Goal: Task Accomplishment & Management: Complete application form

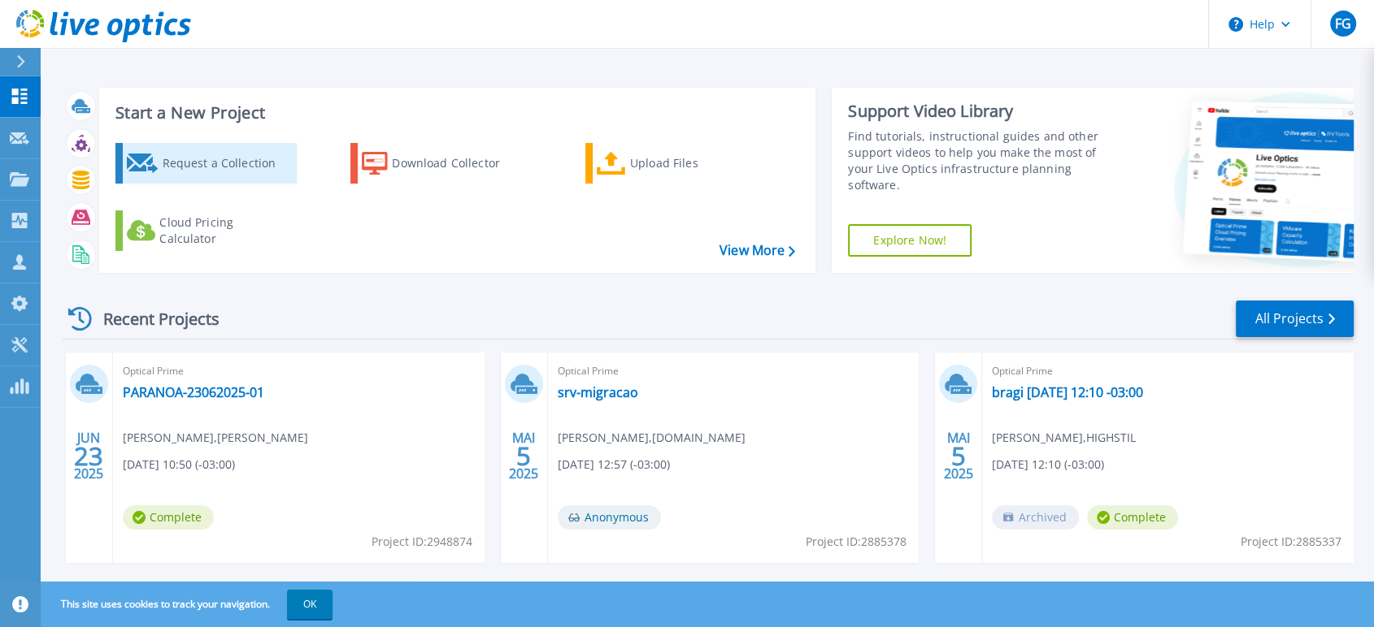
click at [222, 157] on div "Request a Collection" at bounding box center [227, 163] width 130 height 33
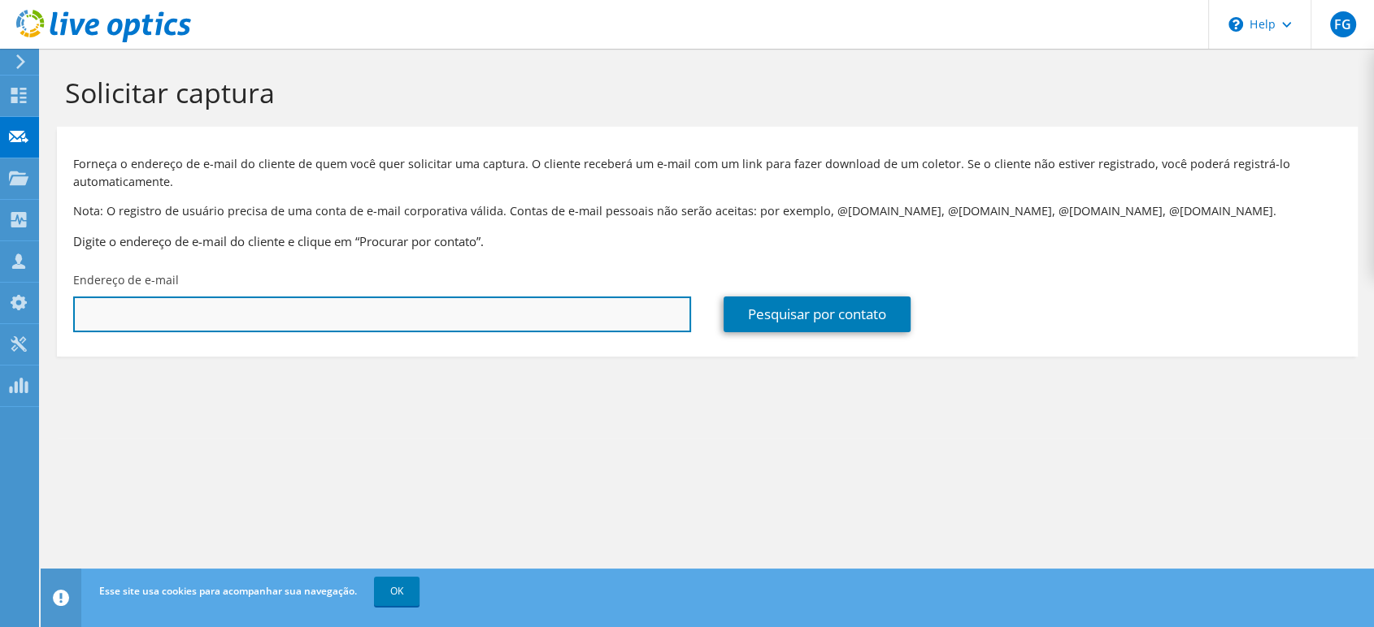
click at [627, 322] on input "text" at bounding box center [382, 315] width 618 height 36
paste input "[PERSON_NAME] <[PERSON_NAME][EMAIL_ADDRESS][DOMAIN_NAME]>"
drag, startPoint x: 246, startPoint y: 312, endPoint x: 24, endPoint y: 301, distance: 223.0
click at [24, 301] on div "FG Membro da equipe Felipe Gallo [EMAIL_ADDRESS][DOMAIN_NAME] [DOMAIN_NAME] My …" at bounding box center [687, 313] width 1374 height 627
click at [452, 318] on input "[PERSON_NAME][EMAIL_ADDRESS][DOMAIN_NAME]>" at bounding box center [382, 315] width 618 height 36
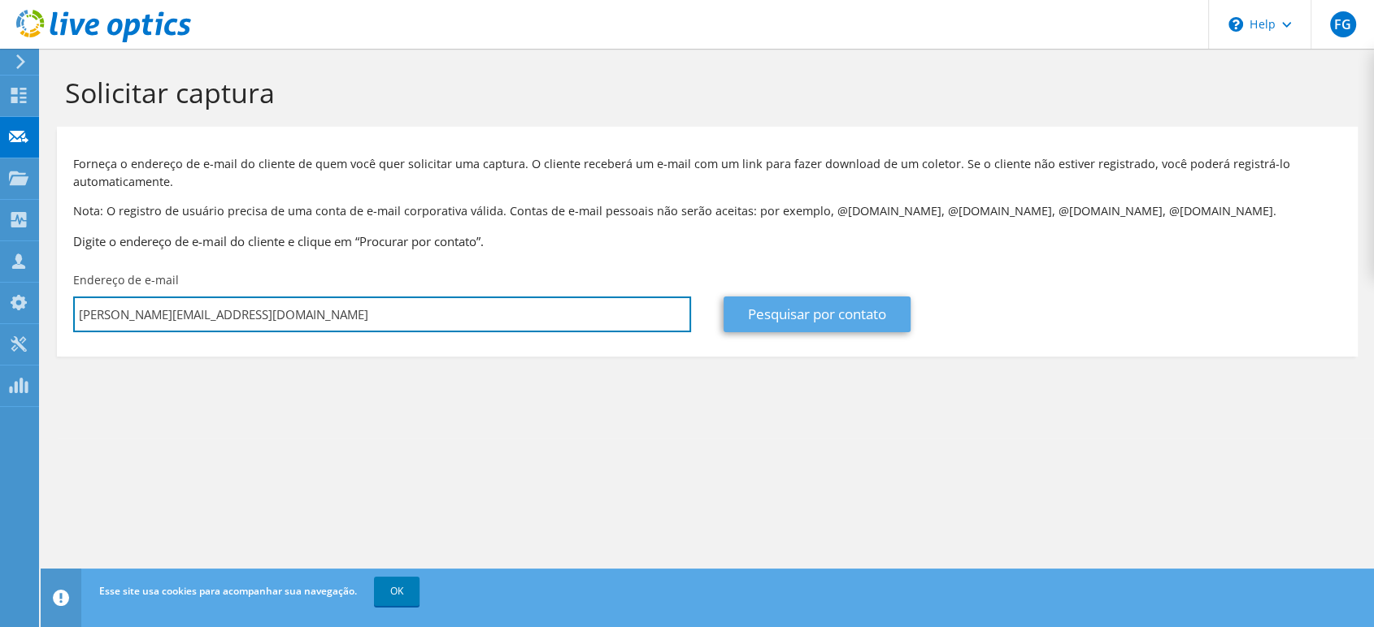
type input "[PERSON_NAME][EMAIL_ADDRESS][DOMAIN_NAME]"
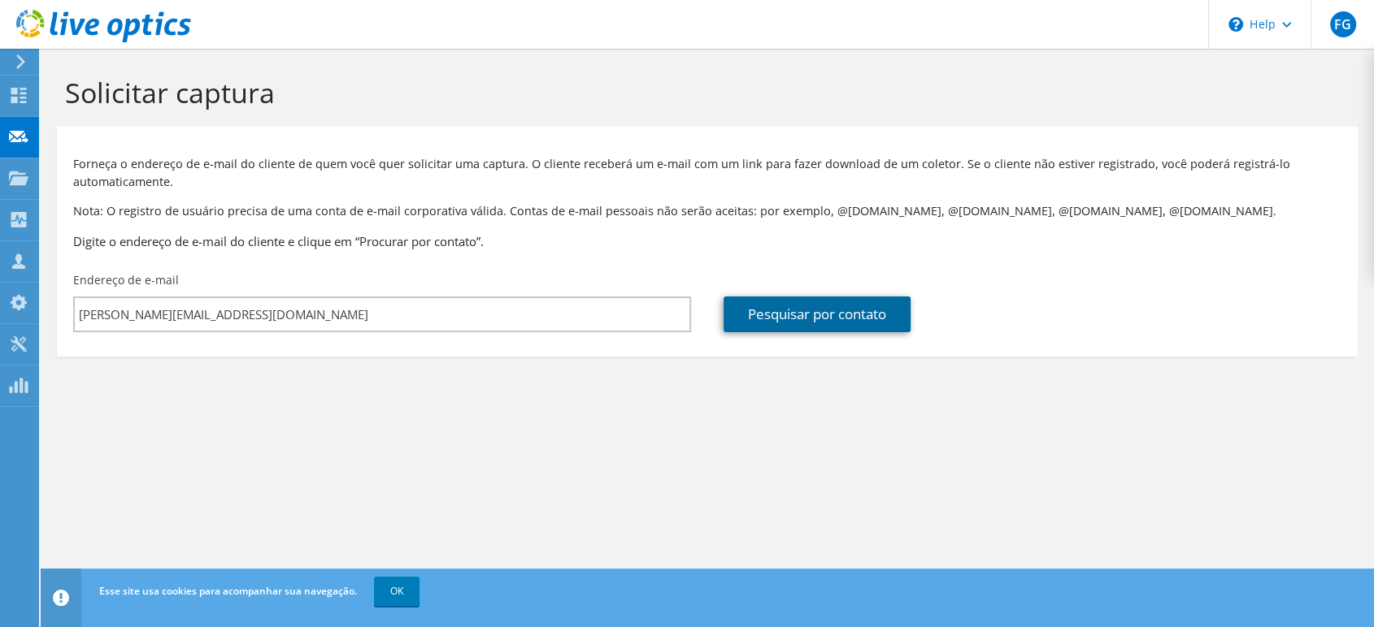
click at [849, 315] on link "Pesquisar por contato" at bounding box center [816, 315] width 187 height 36
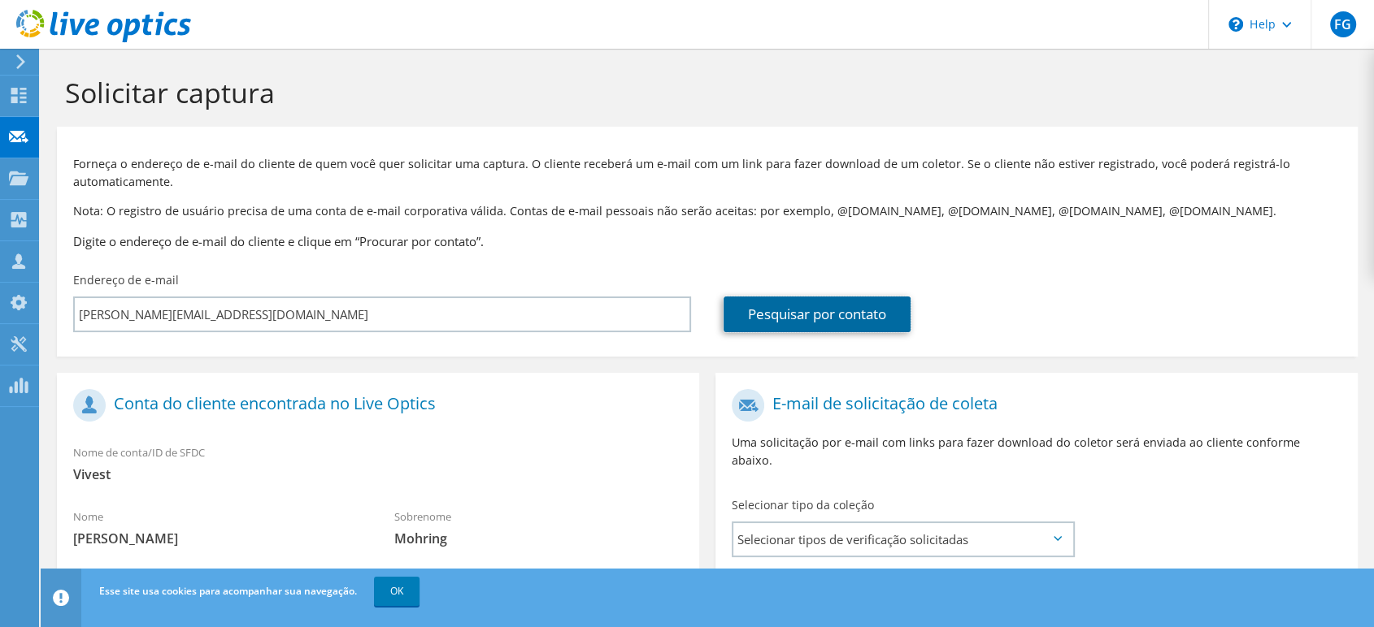
scroll to position [271, 0]
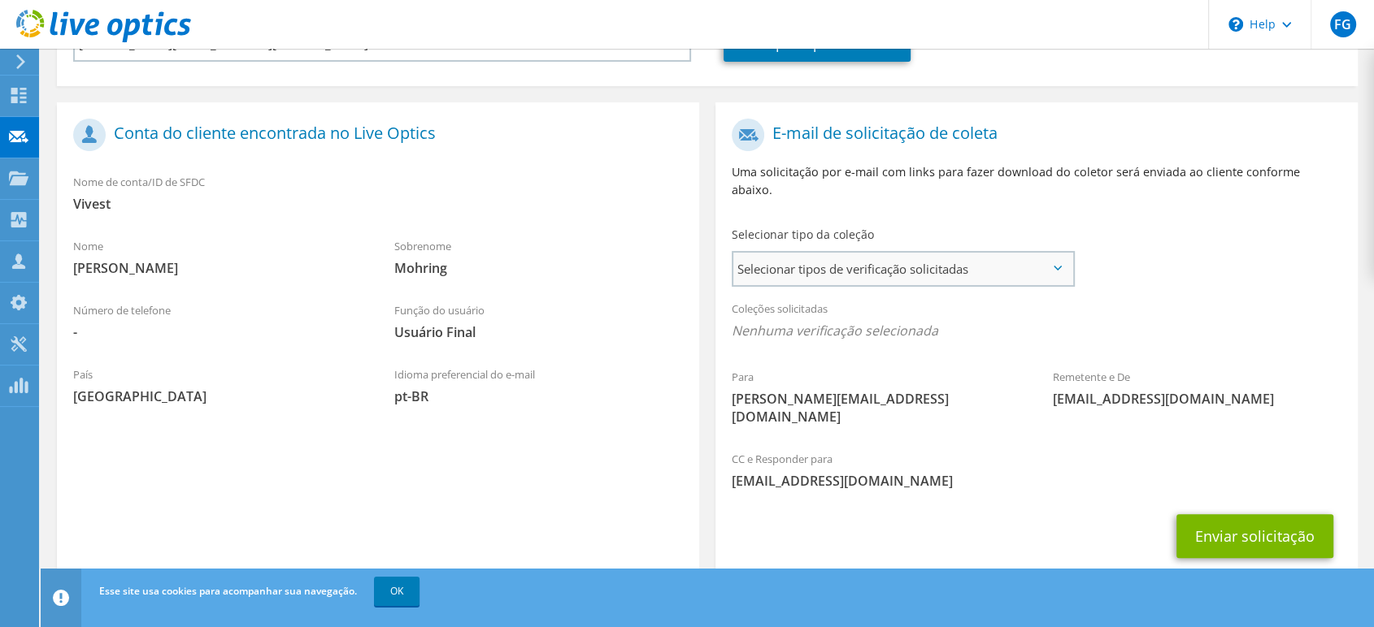
click at [860, 257] on span "Selecionar tipos de verificação solicitadas" at bounding box center [902, 269] width 339 height 33
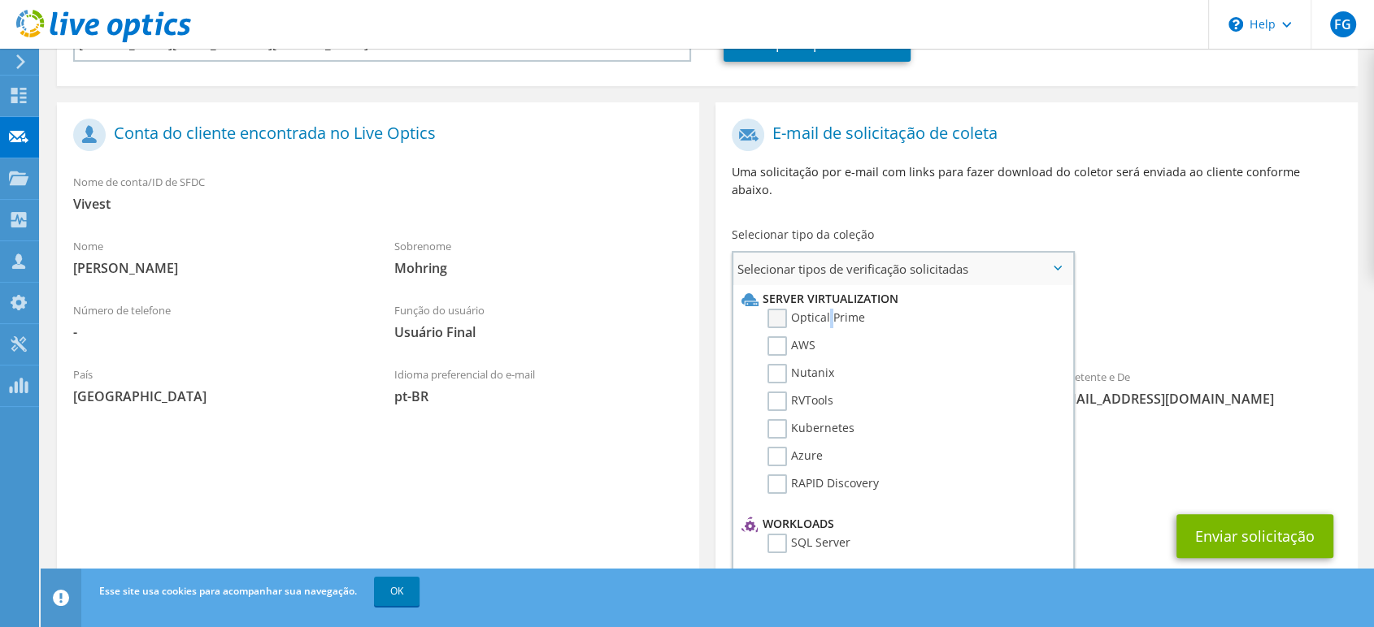
click at [828, 309] on label "Optical Prime" at bounding box center [816, 319] width 98 height 20
click at [825, 309] on label "Optical Prime" at bounding box center [816, 319] width 98 height 20
click at [0, 0] on input "Optical Prime" at bounding box center [0, 0] width 0 height 0
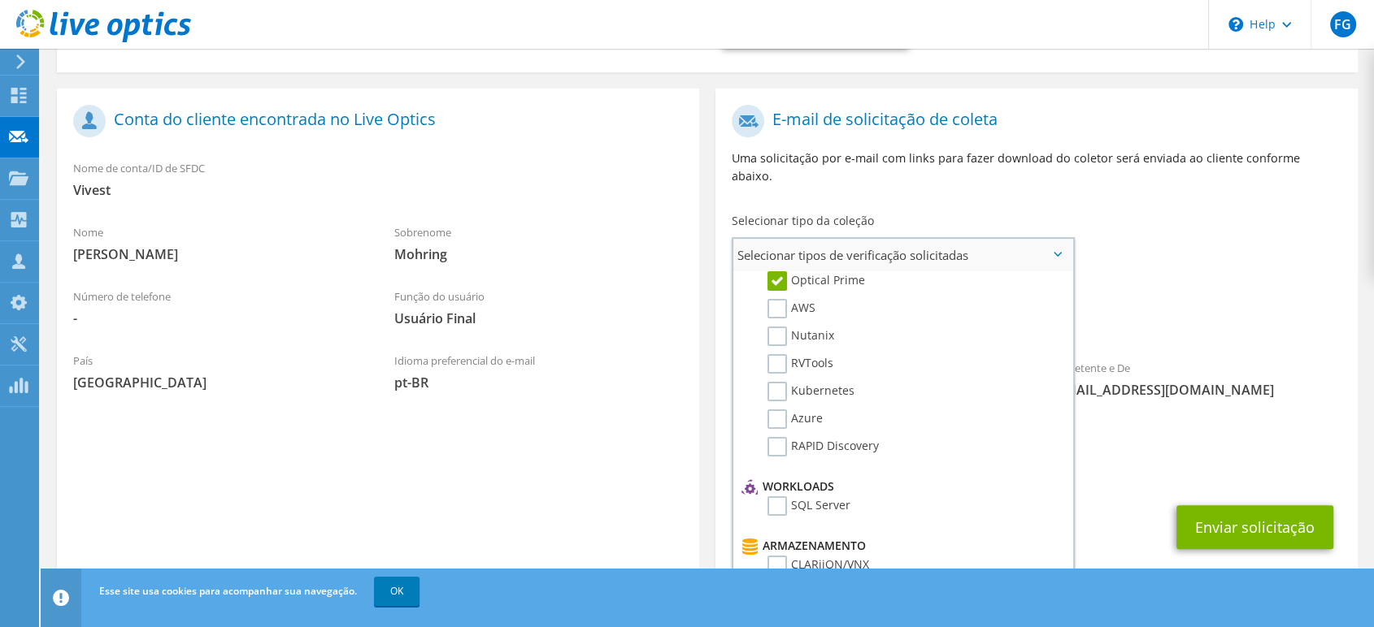
scroll to position [0, 0]
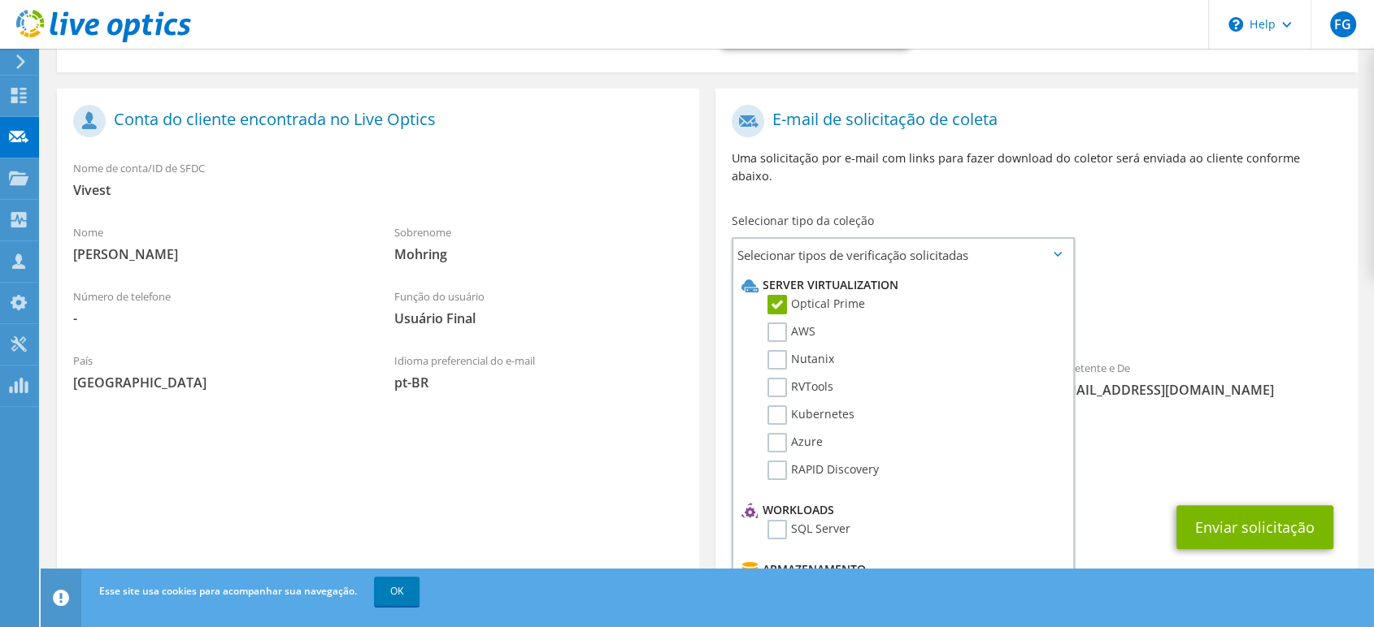
click at [1262, 284] on div "Coleções solicitadas Nenhuma verificação selecionada Optical Prime" at bounding box center [1036, 310] width 642 height 65
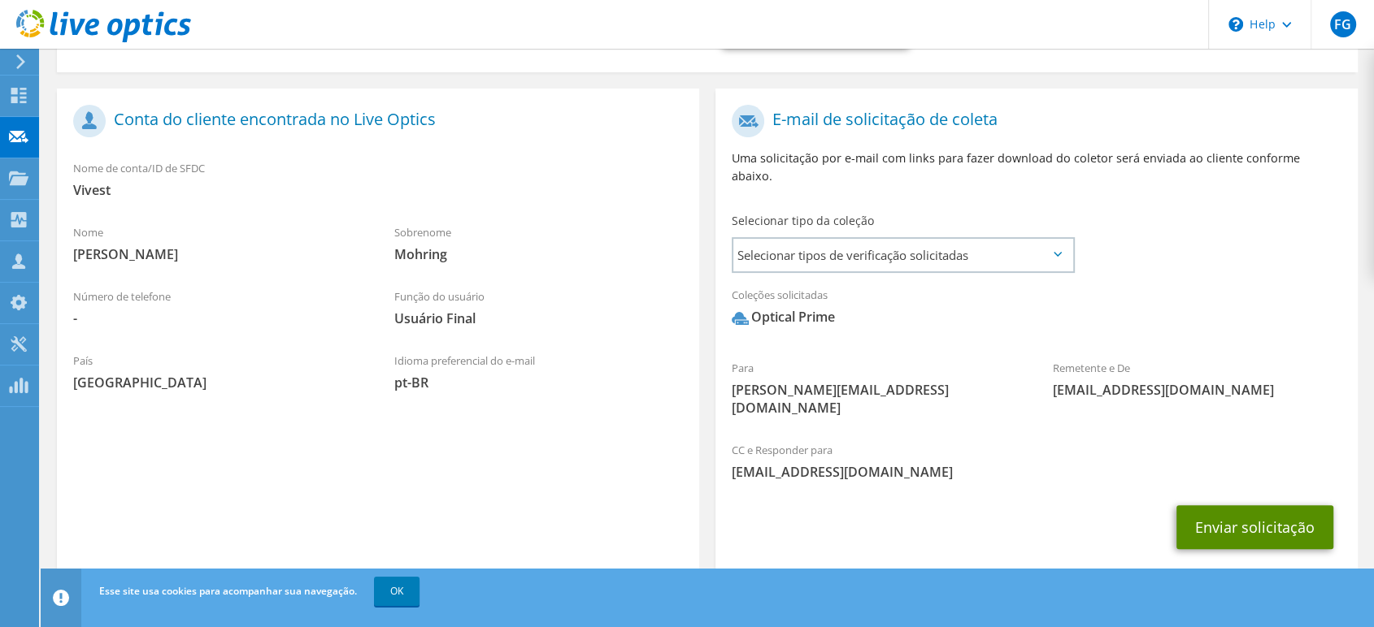
click at [1258, 506] on button "Enviar solicitação" at bounding box center [1254, 528] width 157 height 44
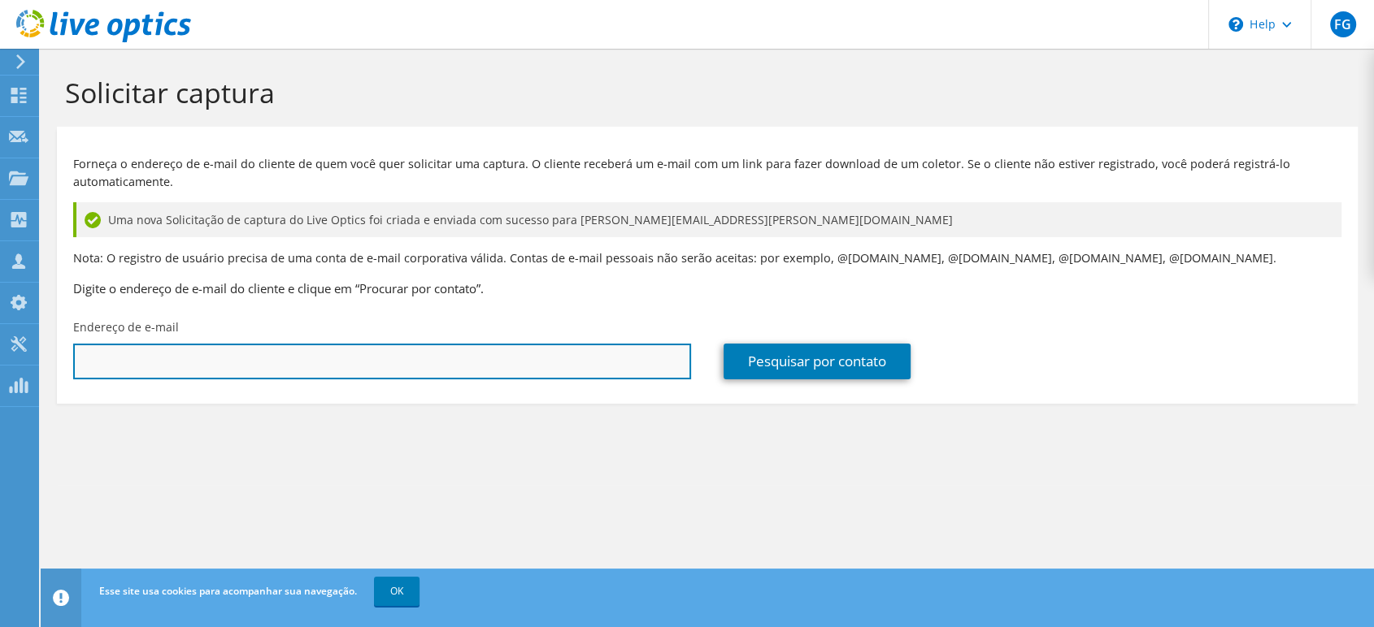
click at [495, 362] on input "text" at bounding box center [382, 362] width 618 height 36
paste input "Luciano Dezoti <luciano.dezoti@autodefesabrasil.com.br>"
drag, startPoint x: 171, startPoint y: 358, endPoint x: 0, endPoint y: 357, distance: 170.7
click at [0, 357] on div "FG Membro da equipe Felipe Gallo [EMAIL_ADDRESS][DOMAIN_NAME] [DOMAIN_NAME] My …" at bounding box center [687, 313] width 1374 height 627
click at [480, 372] on input "luciano.dezoti@autodefesabrasil.com.br>" at bounding box center [382, 362] width 618 height 36
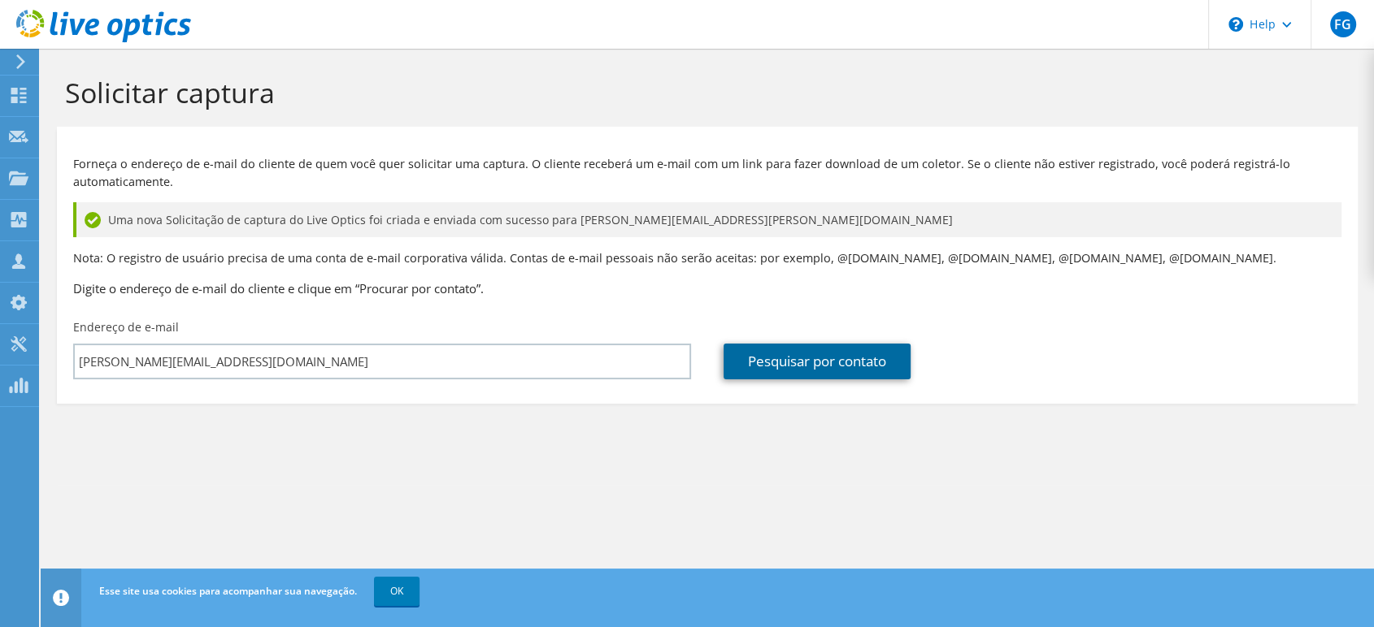
click at [868, 364] on link "Pesquisar por contato" at bounding box center [816, 362] width 187 height 36
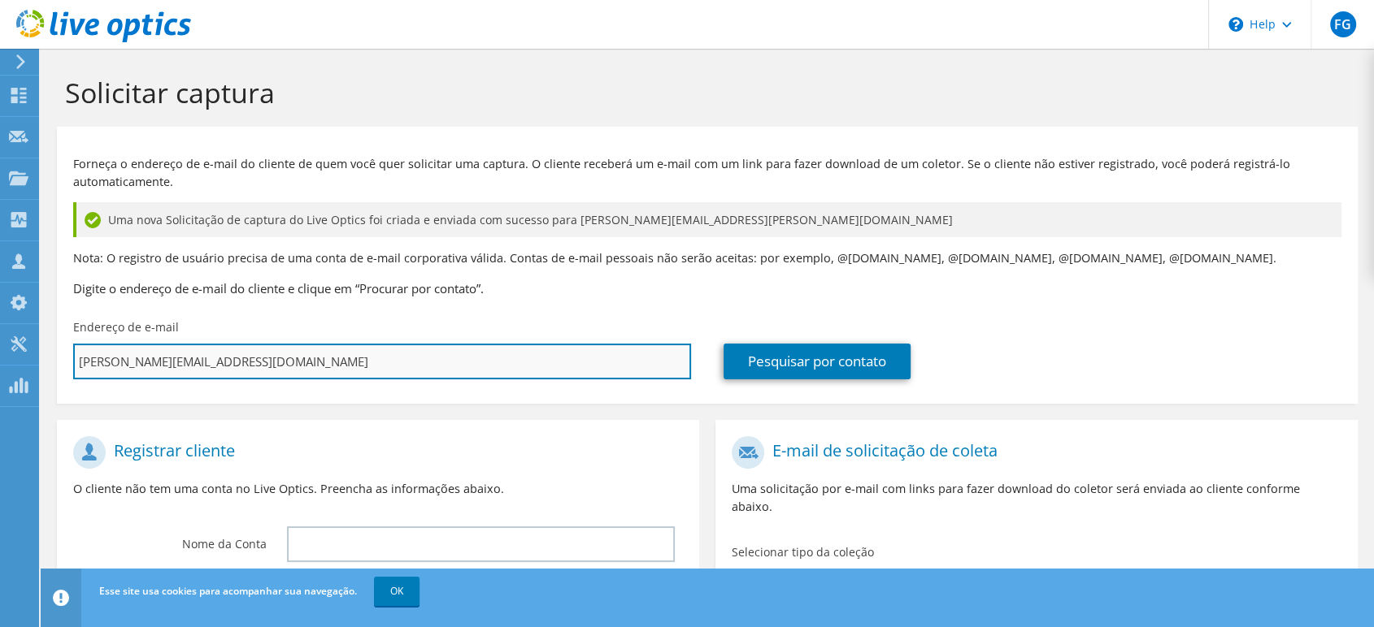
click at [325, 369] on input "luciano.dezoti@autodefesabrasil.com.br" at bounding box center [382, 362] width 618 height 36
paste input "Luciano Andrade <luciano.andrade@vivest.com.br>"
type input "Luciano Andrade <luciano.andrade@vivest.com.br>"
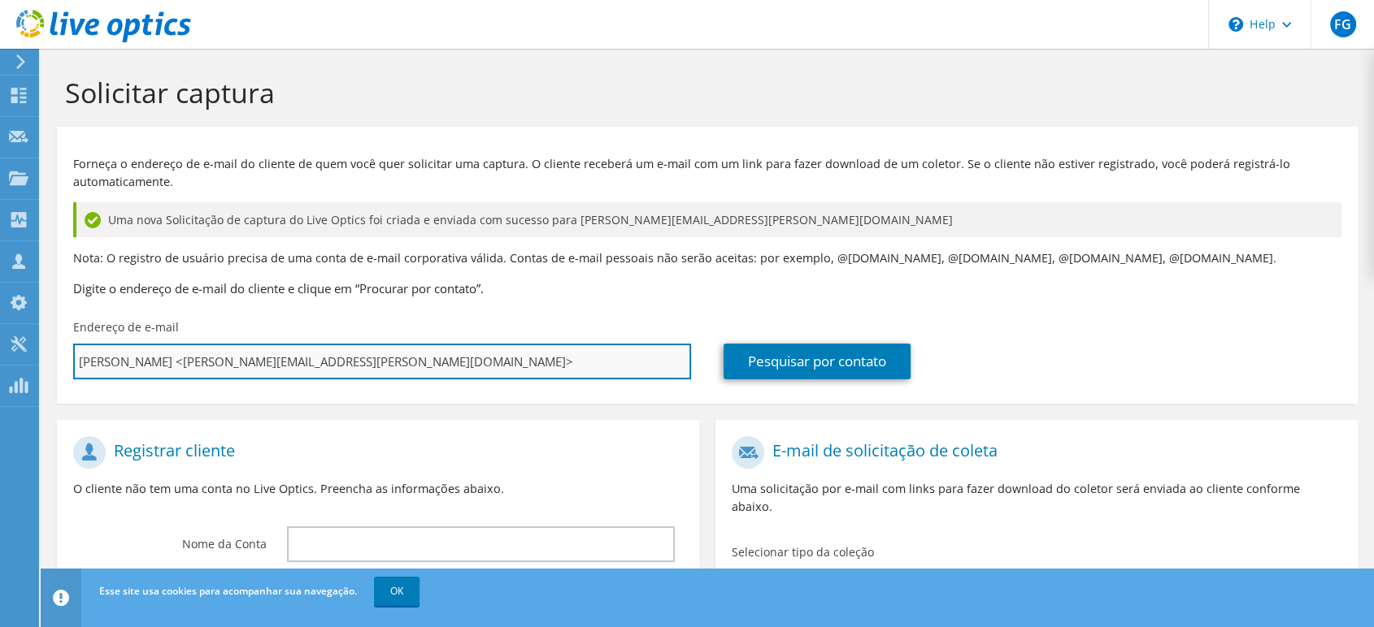
type input "Selecionar"
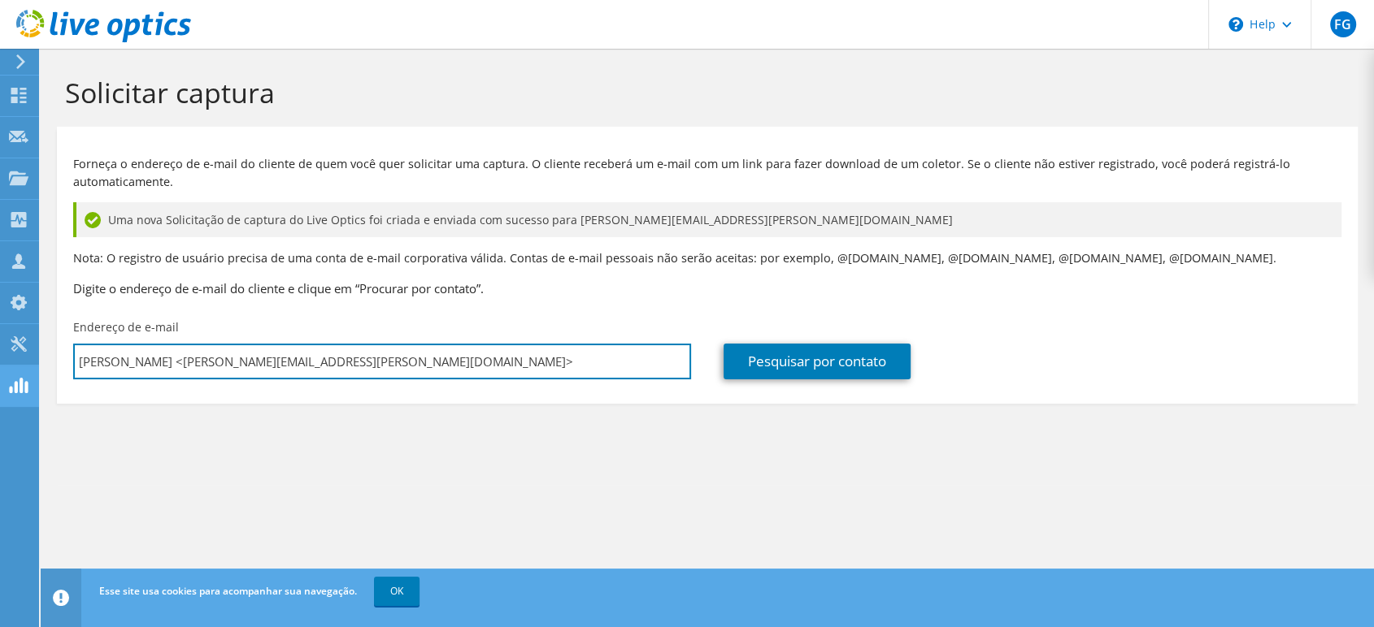
drag, startPoint x: 182, startPoint y: 362, endPoint x: 0, endPoint y: 369, distance: 182.2
click at [0, 369] on div "FG Membro da equipe Felipe Gallo [EMAIL_ADDRESS][DOMAIN_NAME] [DOMAIN_NAME] My …" at bounding box center [687, 313] width 1374 height 627
click at [393, 363] on input "luciano.andrade@vivest.com.br>" at bounding box center [382, 362] width 618 height 36
type input "luciano.andrade@vivest.com.br"
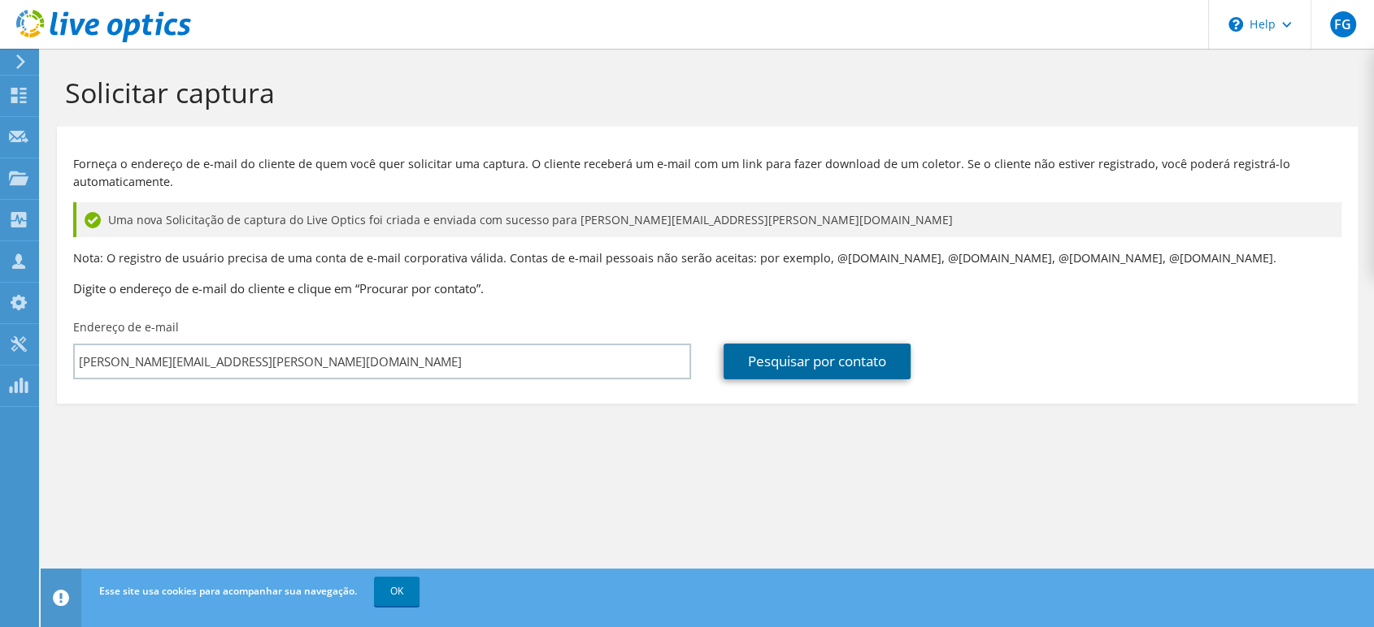
click at [889, 362] on link "Pesquisar por contato" at bounding box center [816, 362] width 187 height 36
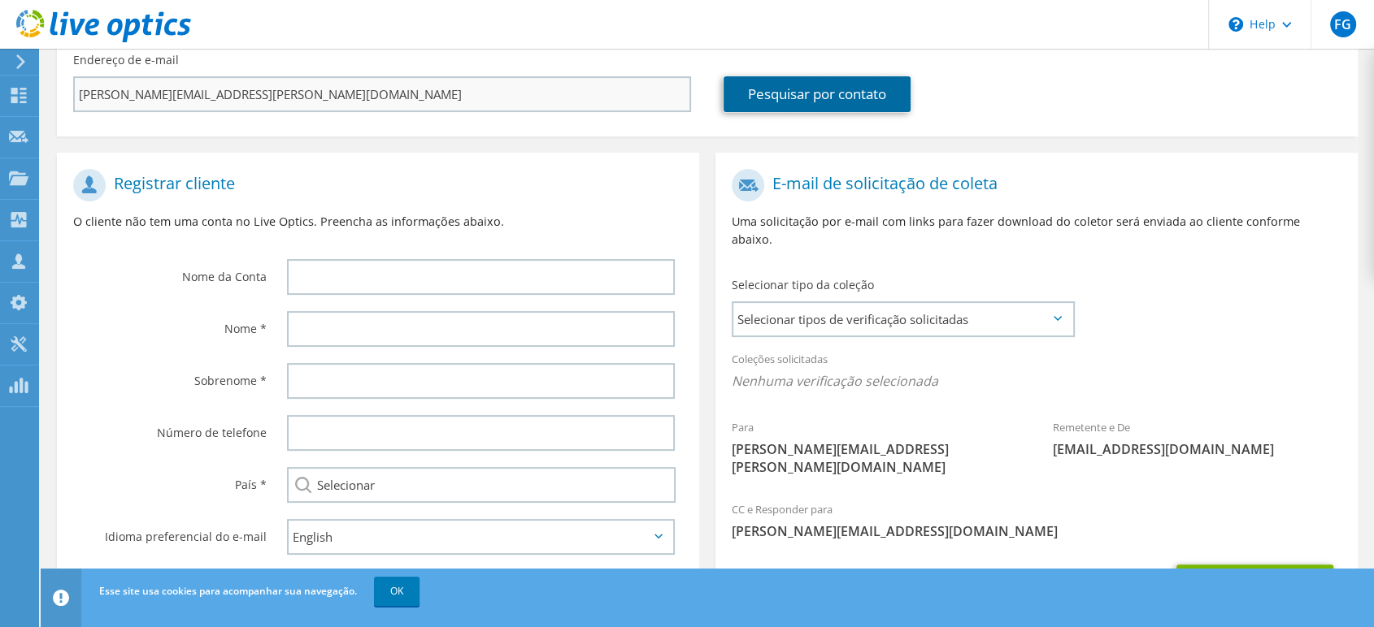
scroll to position [271, 0]
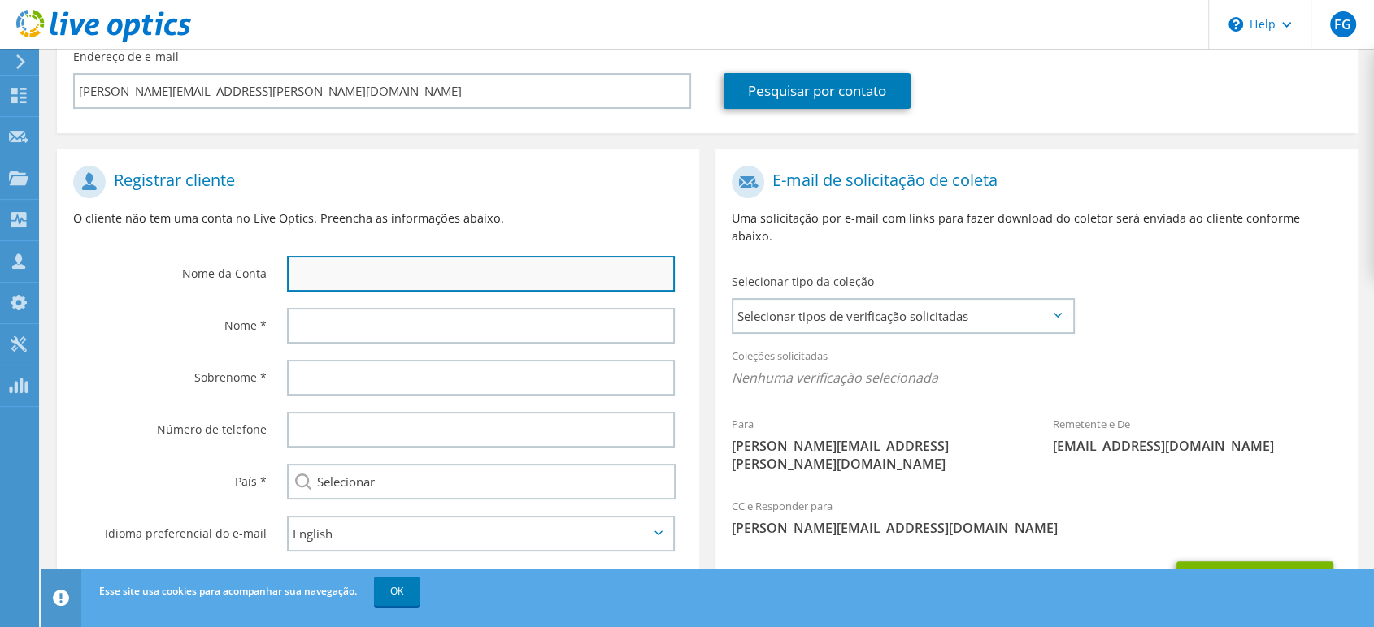
click at [384, 276] on input "text" at bounding box center [481, 274] width 388 height 36
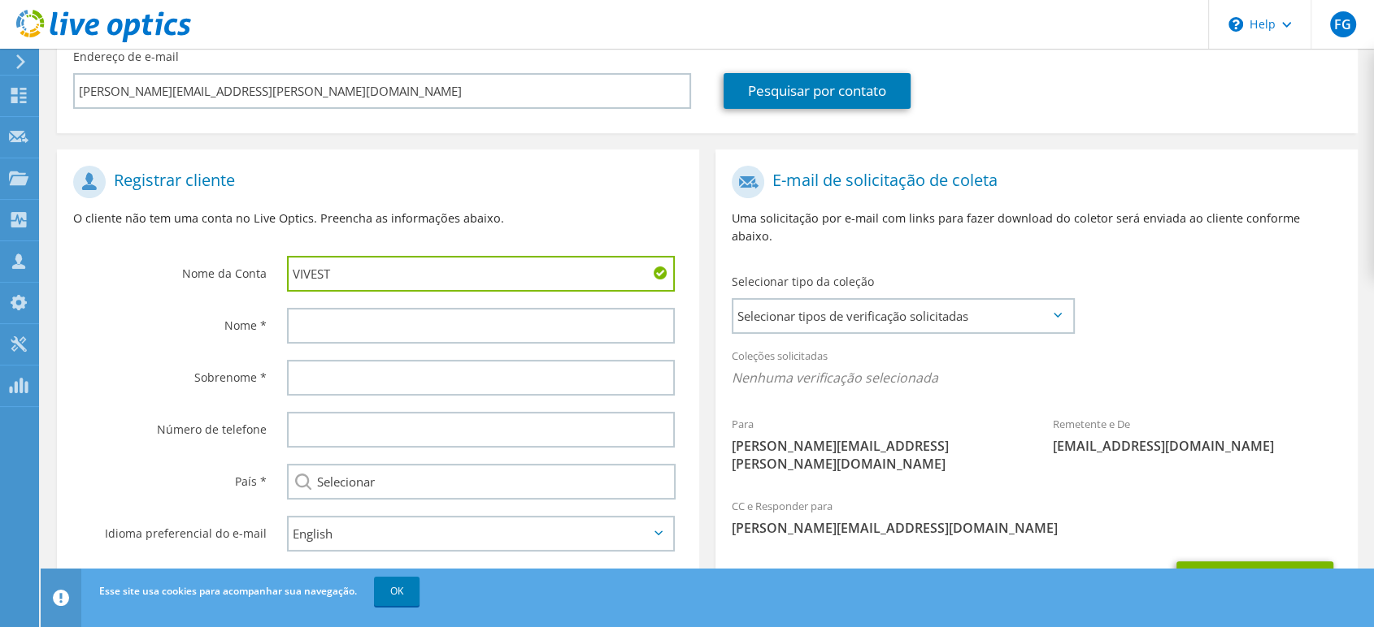
type input "VIVEST"
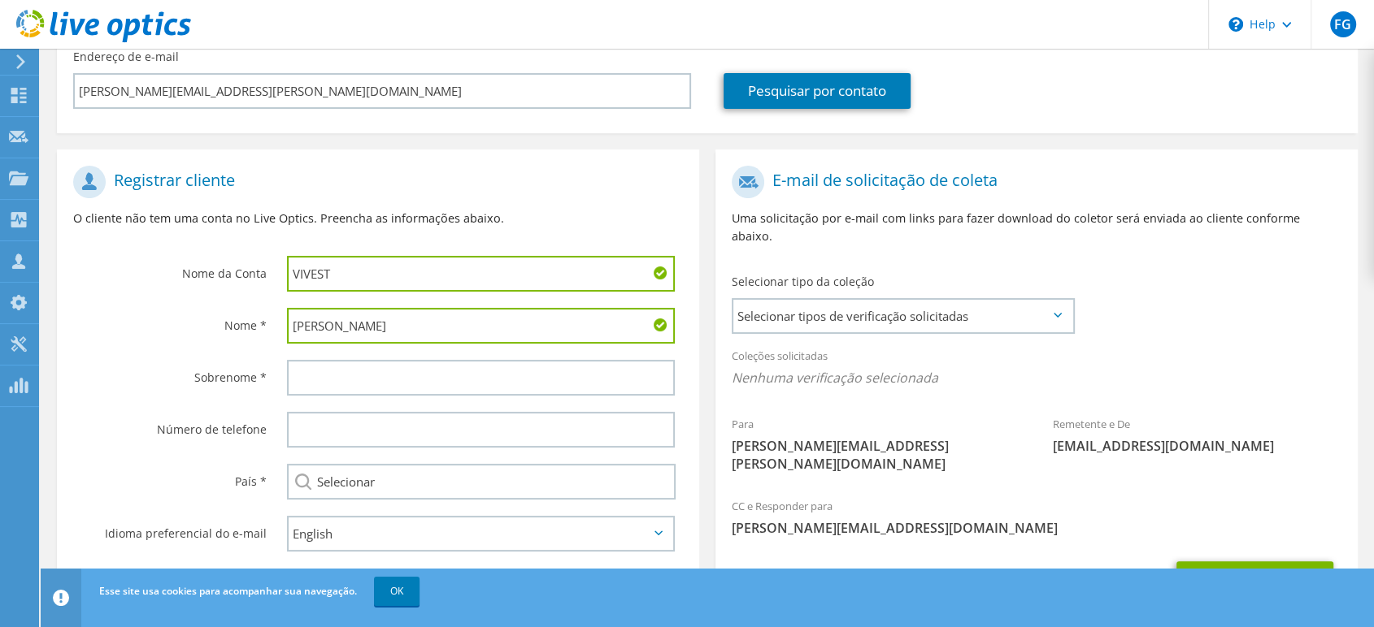
type input "Luciano"
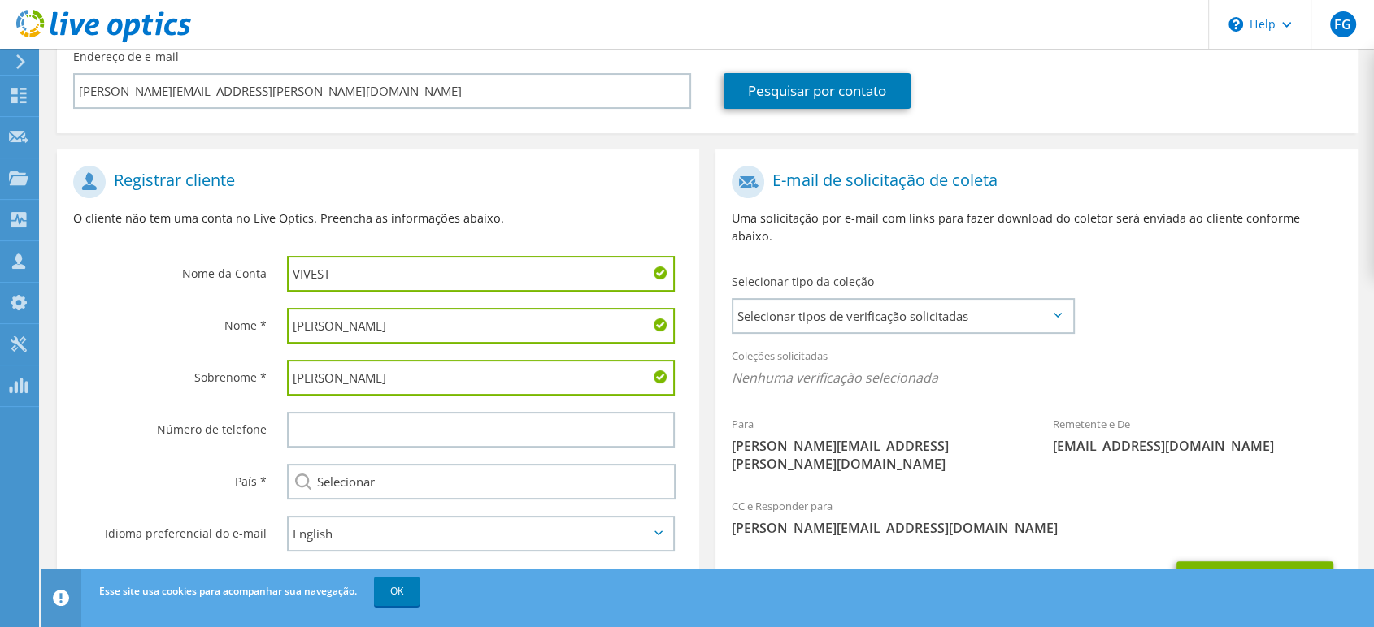
type input "Andrade"
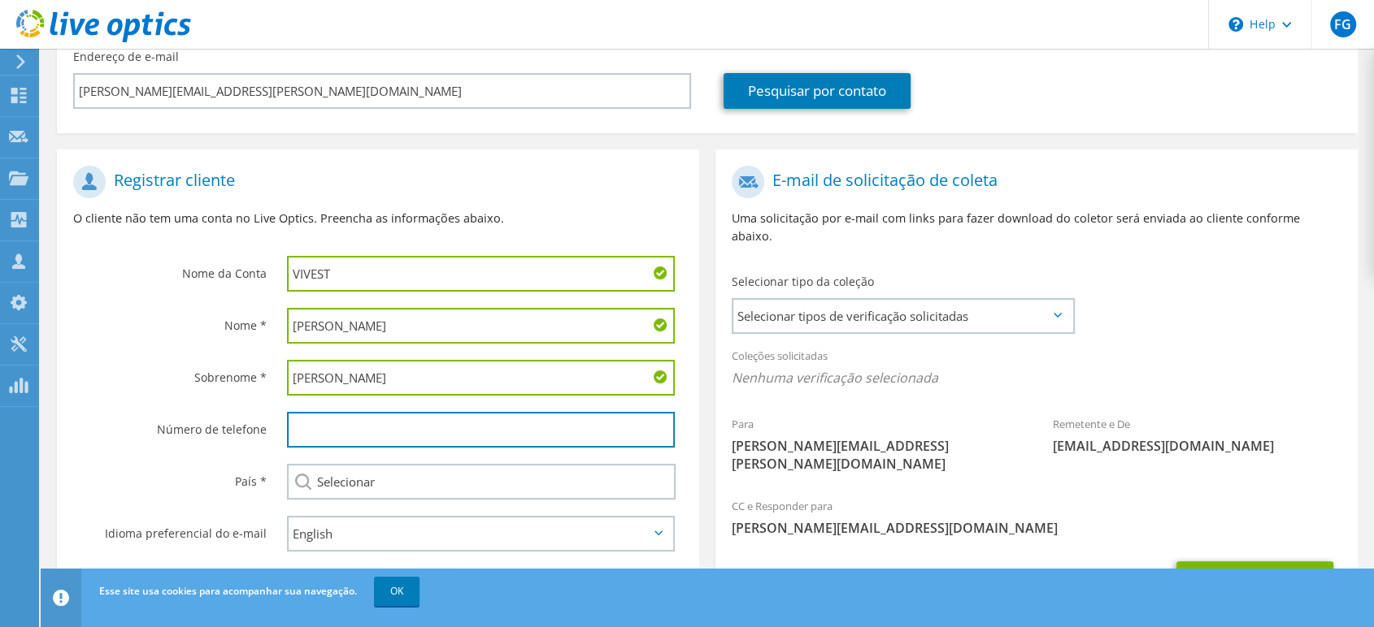
paste input "11 3068-3177"
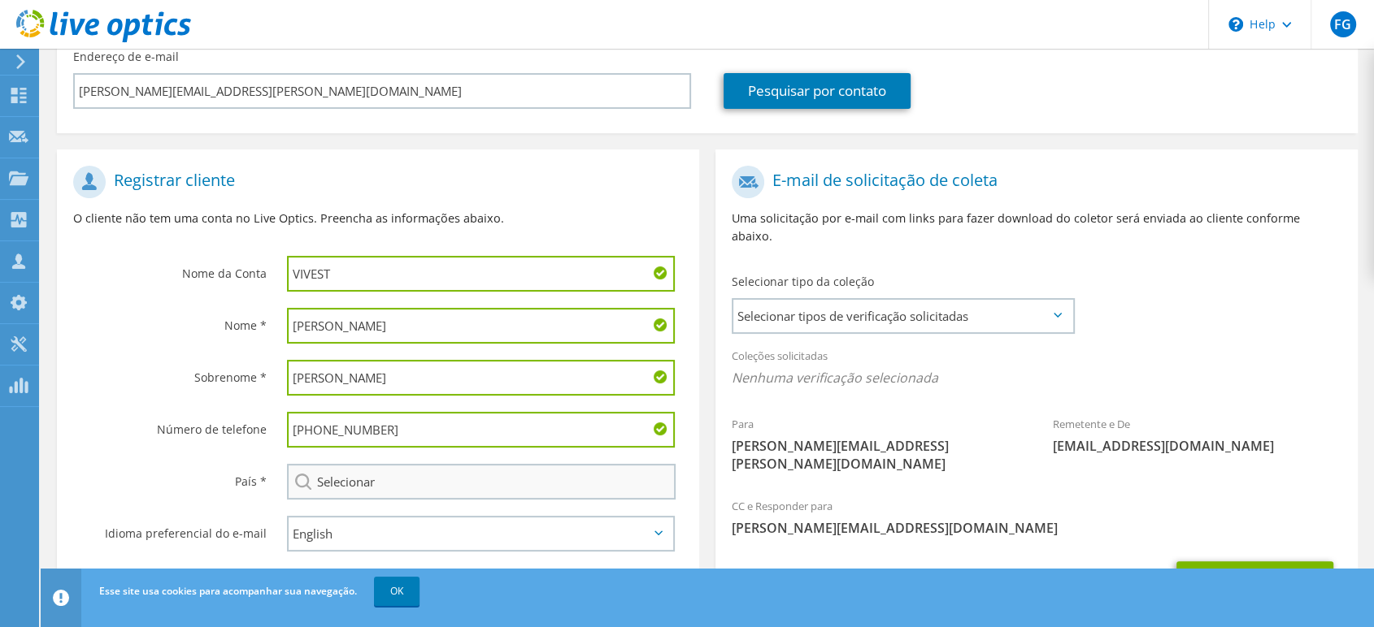
type input "11 3068-3177"
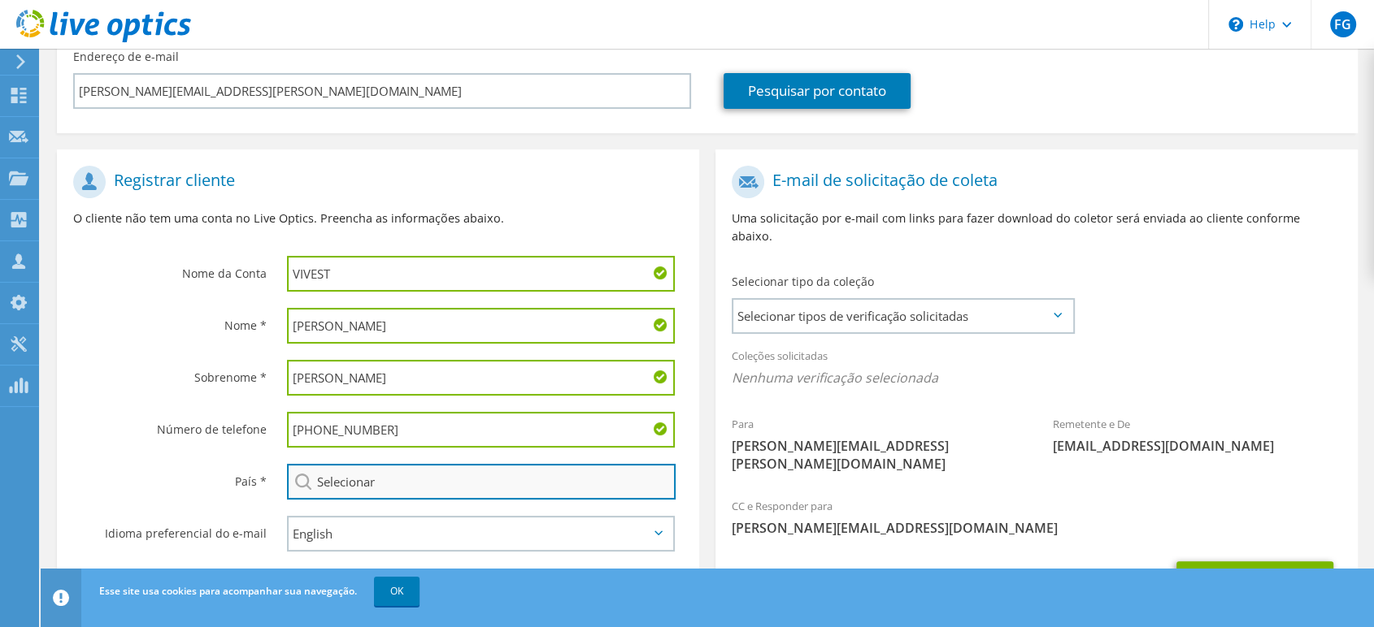
click at [364, 480] on input "Selecionar" at bounding box center [481, 482] width 389 height 36
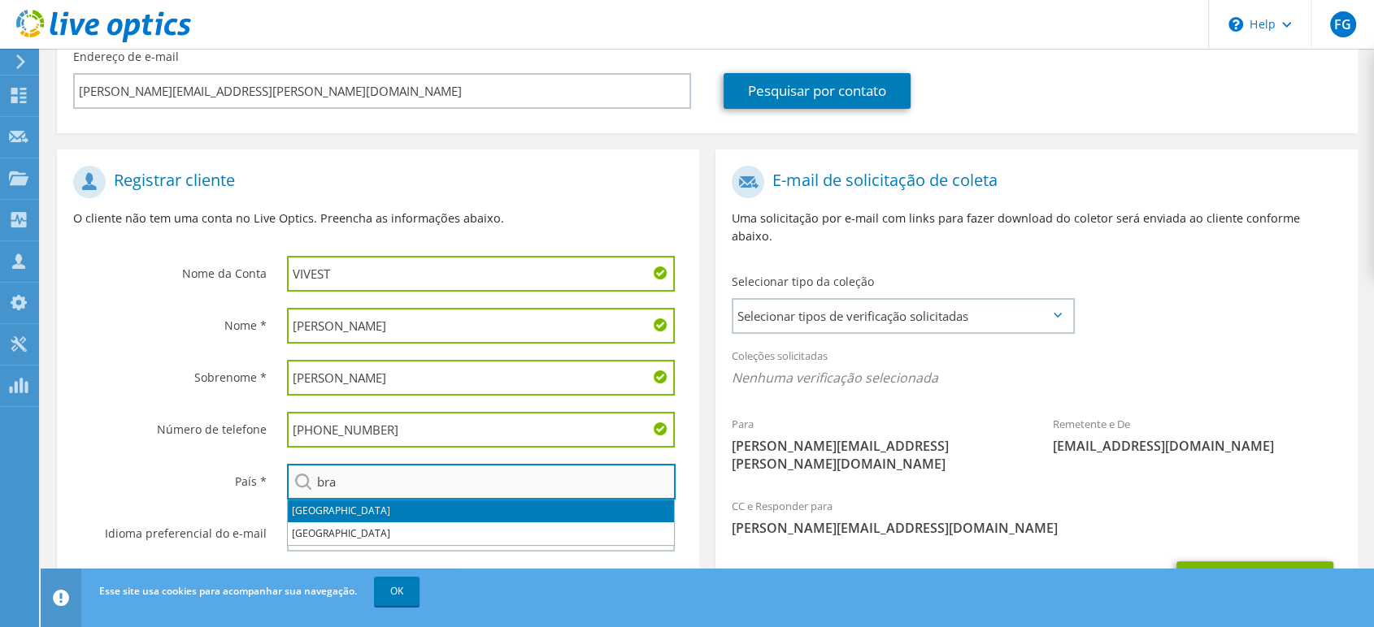
type input "[GEOGRAPHIC_DATA]"
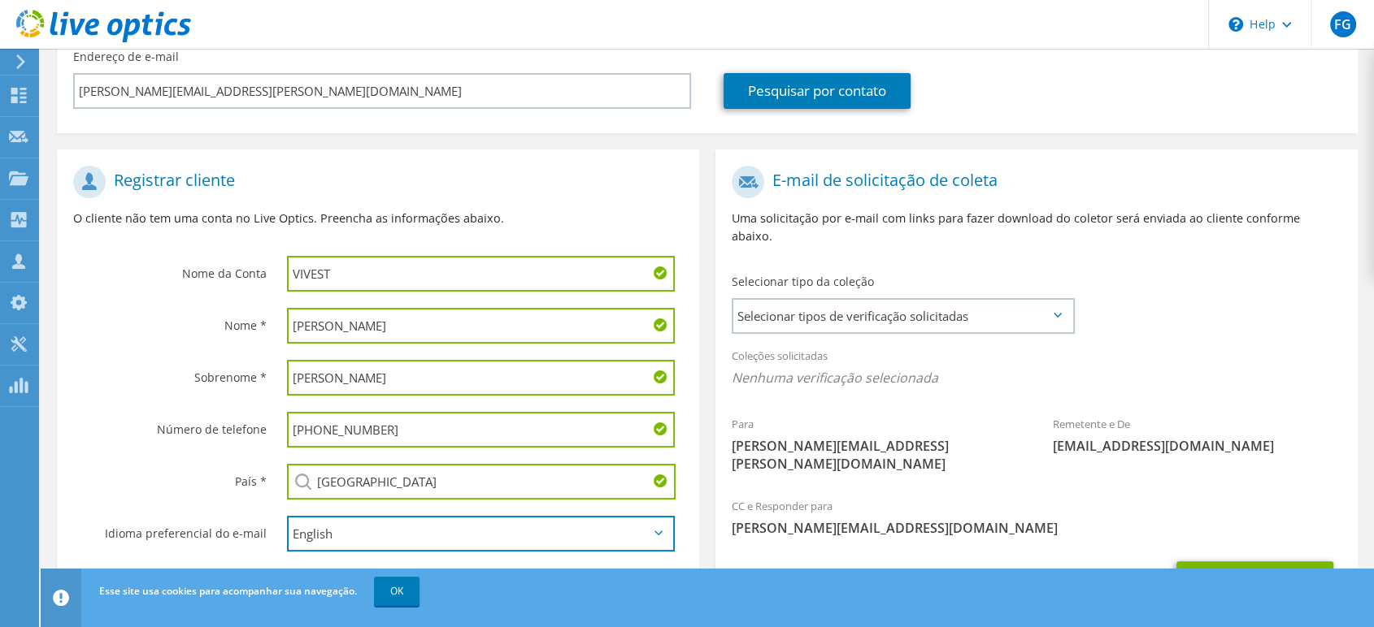
click at [386, 532] on select "English Deutsch Español Français Italiano Polski Português Русский 한국어 中文 日本語" at bounding box center [481, 534] width 388 height 36
select select "pt-BR"
click at [287, 516] on select "English Deutsch Español Français Italiano Polski Português Русский 한국어 中文 日本語" at bounding box center [481, 534] width 388 height 36
click at [836, 306] on span "Selecionar tipos de verificação solicitadas" at bounding box center [902, 316] width 339 height 33
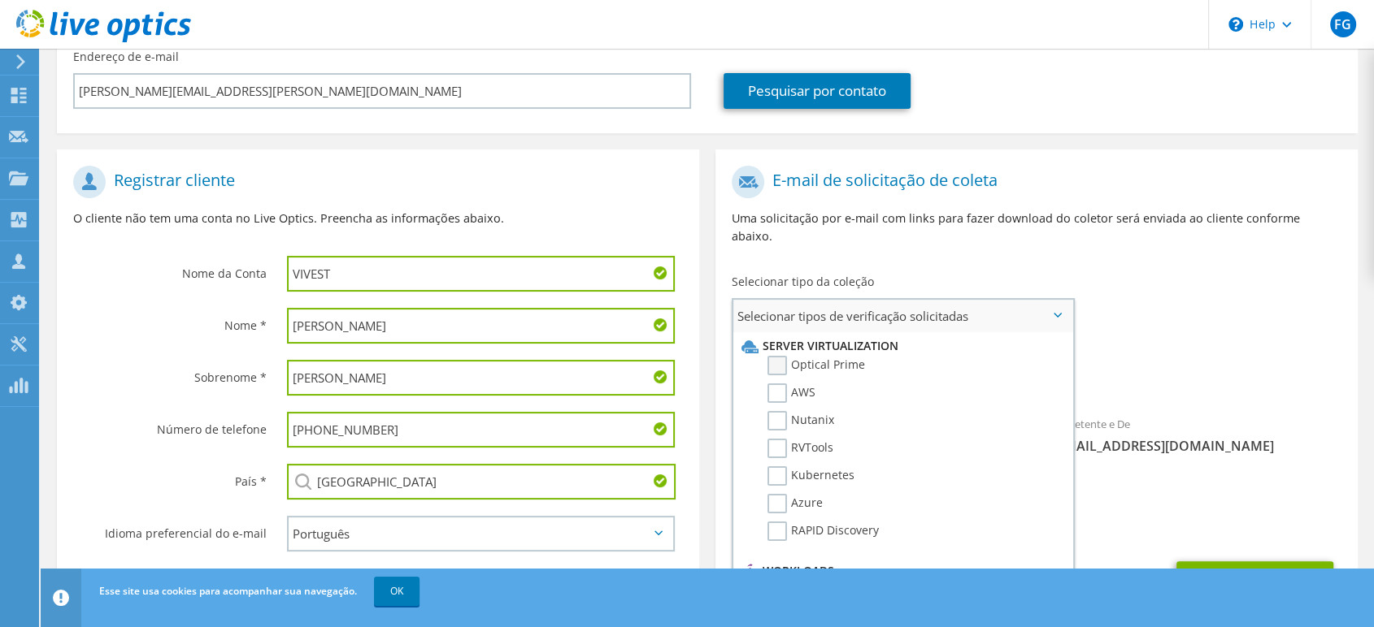
click at [853, 356] on label "Optical Prime" at bounding box center [816, 366] width 98 height 20
click at [0, 0] on input "Optical Prime" at bounding box center [0, 0] width 0 height 0
click at [1158, 339] on div "Coleções solicitadas Nenhuma verificação selecionada Optical Prime" at bounding box center [1036, 371] width 642 height 65
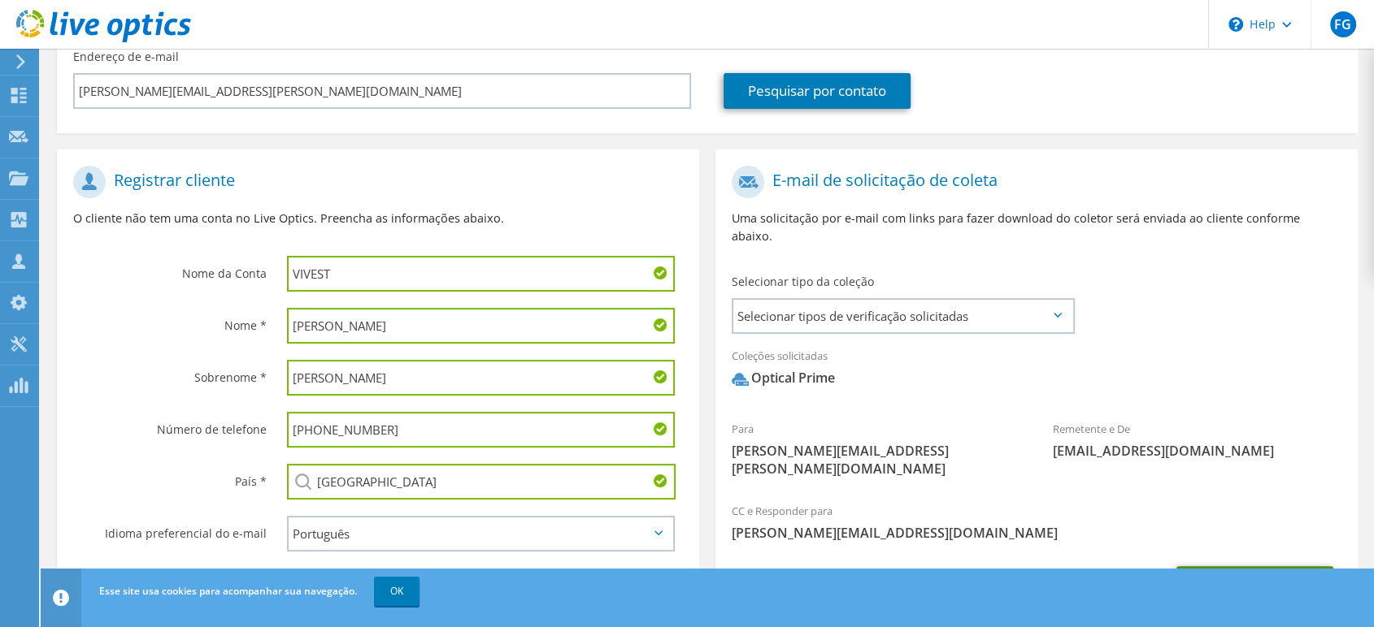
click at [1261, 566] on button "Enviar solicitação" at bounding box center [1254, 588] width 157 height 44
